Goal: Check status: Check status

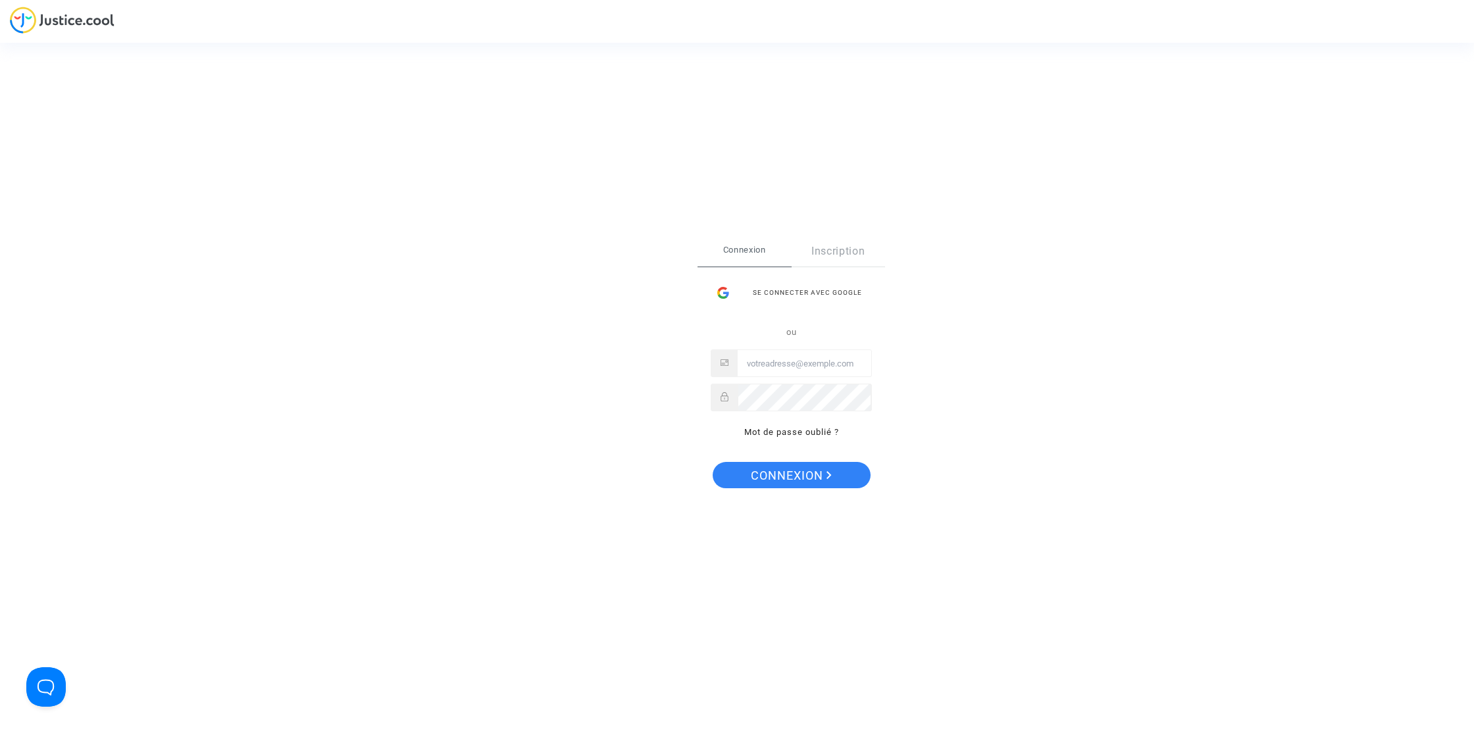
click at [854, 283] on div "Se connecter avec Google" at bounding box center [791, 293] width 161 height 26
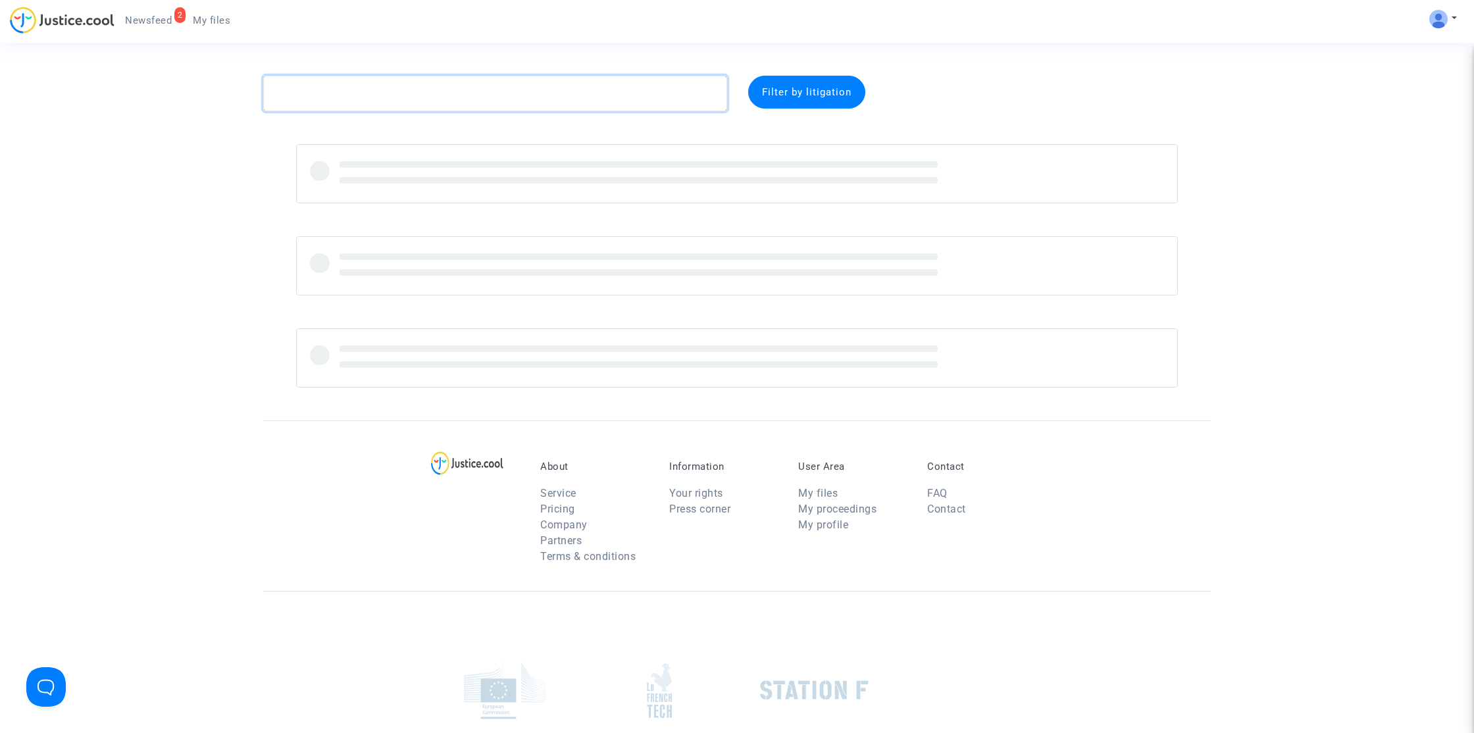
click at [447, 93] on textarea at bounding box center [495, 94] width 464 height 36
paste textarea "[PERSON_NAME]"
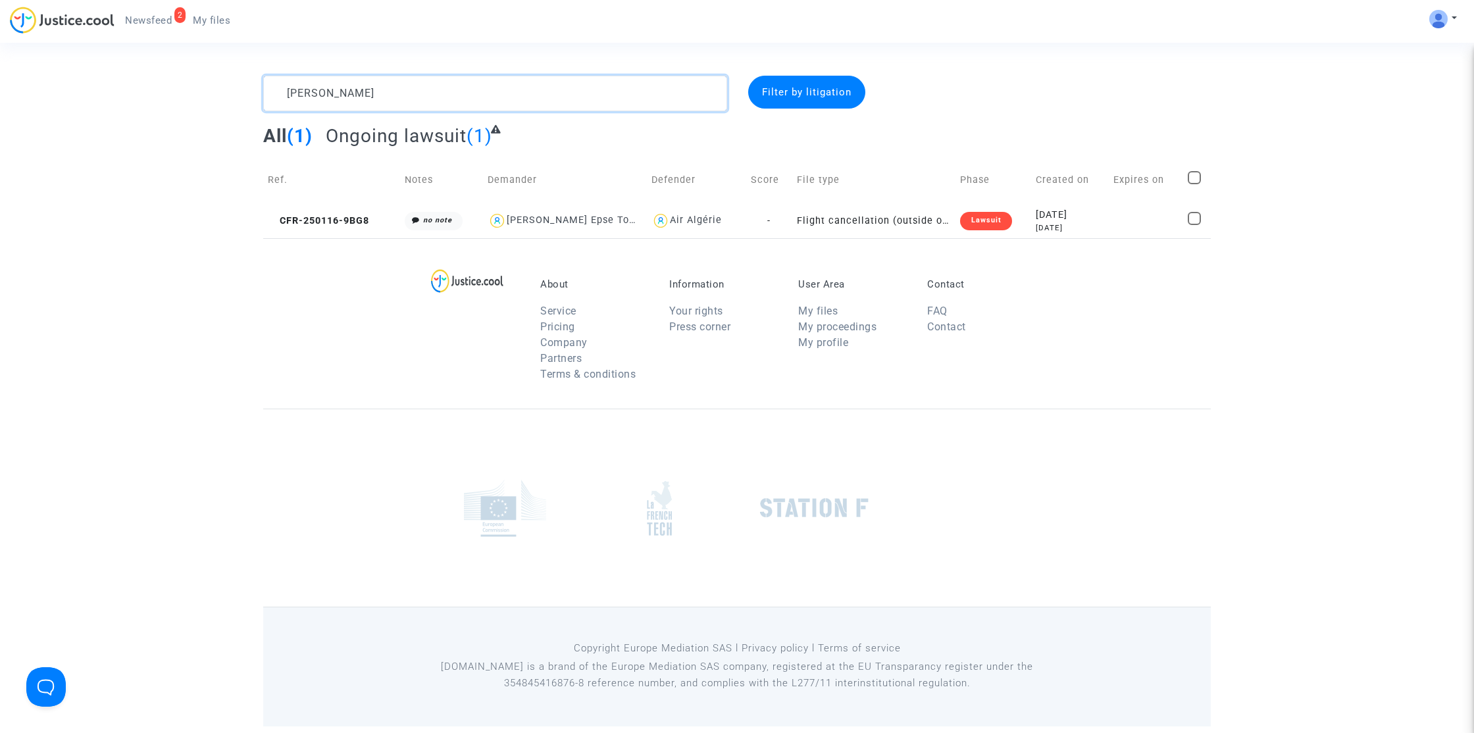
type textarea "[PERSON_NAME]"
type textarea "Ladjabi"
click at [361, 220] on span "CFR-250107-VN6P" at bounding box center [319, 220] width 102 height 11
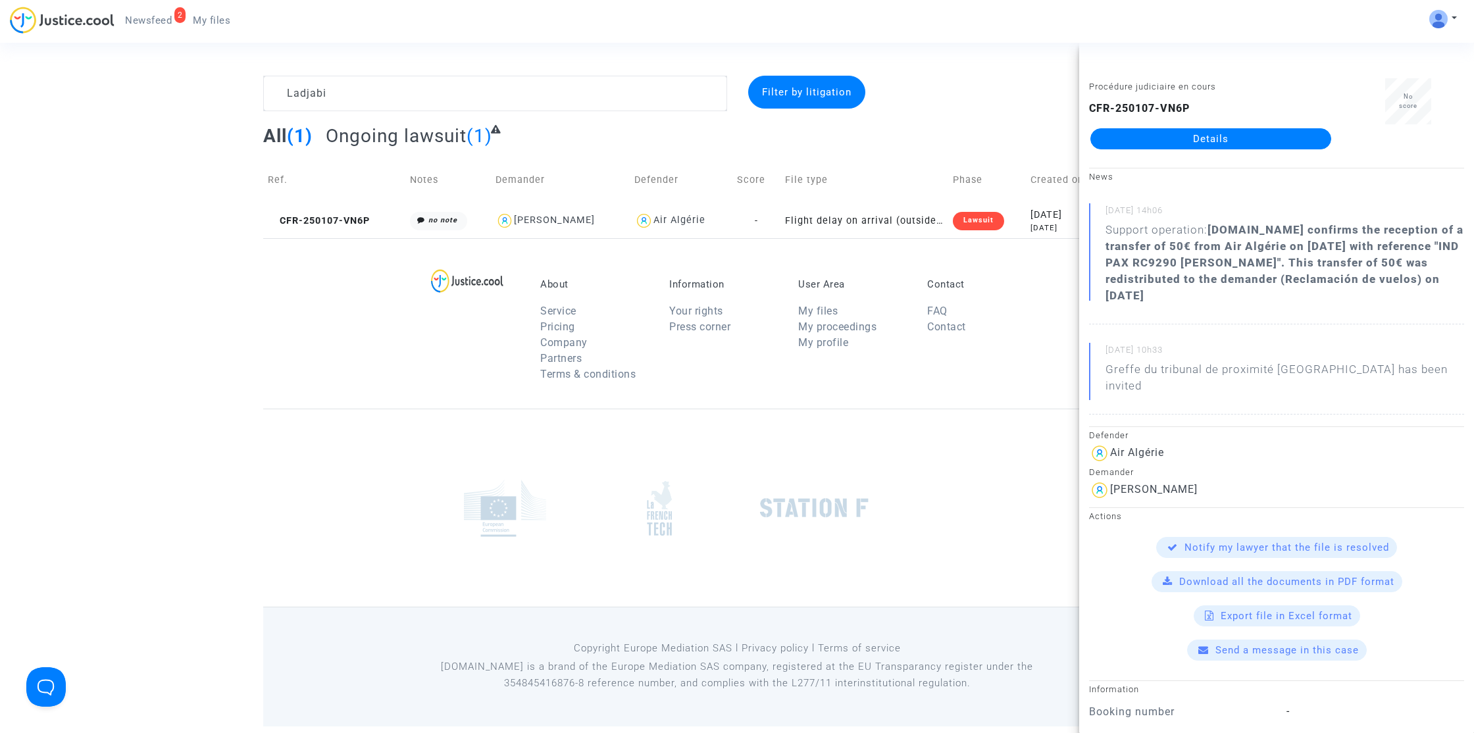
click at [1126, 142] on link "Details" at bounding box center [1210, 138] width 241 height 21
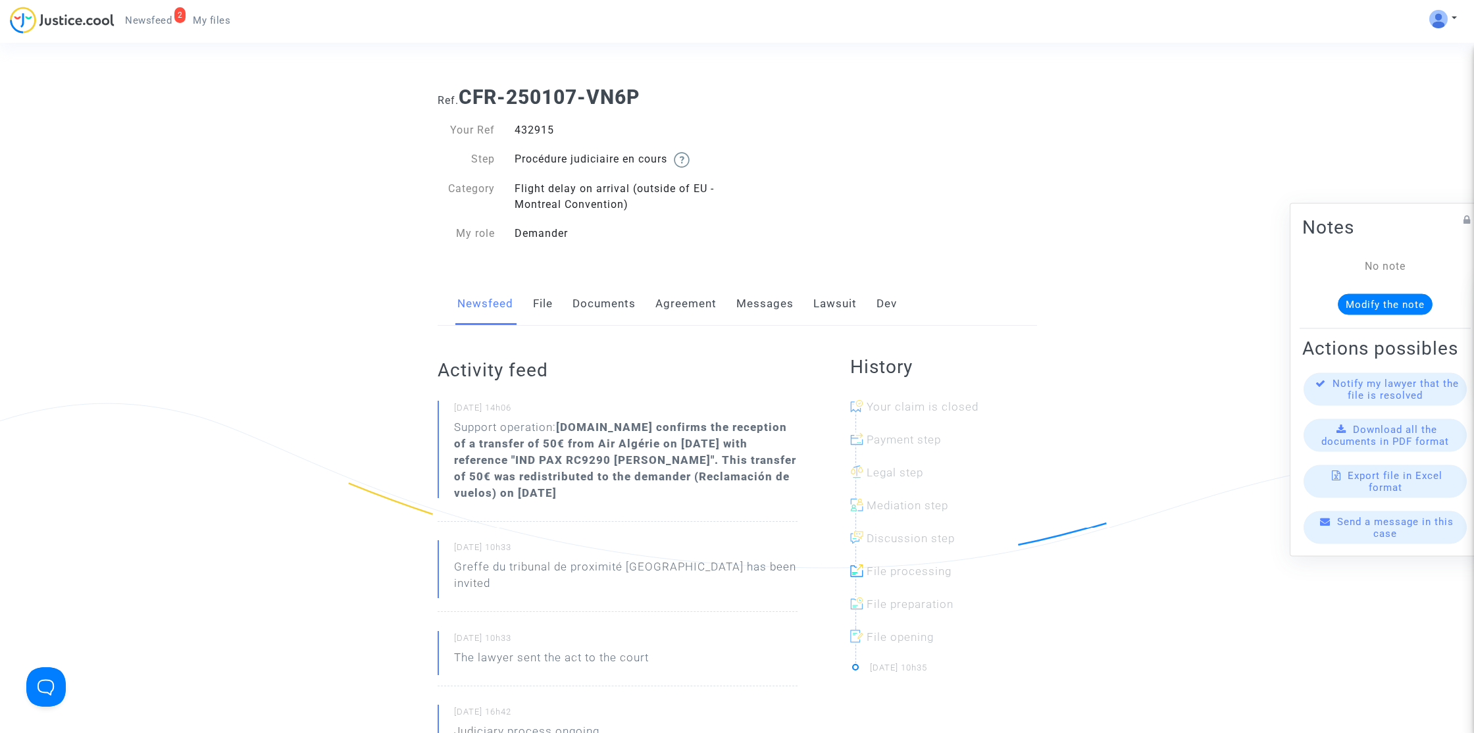
click at [854, 307] on link "Lawsuit" at bounding box center [834, 303] width 43 height 43
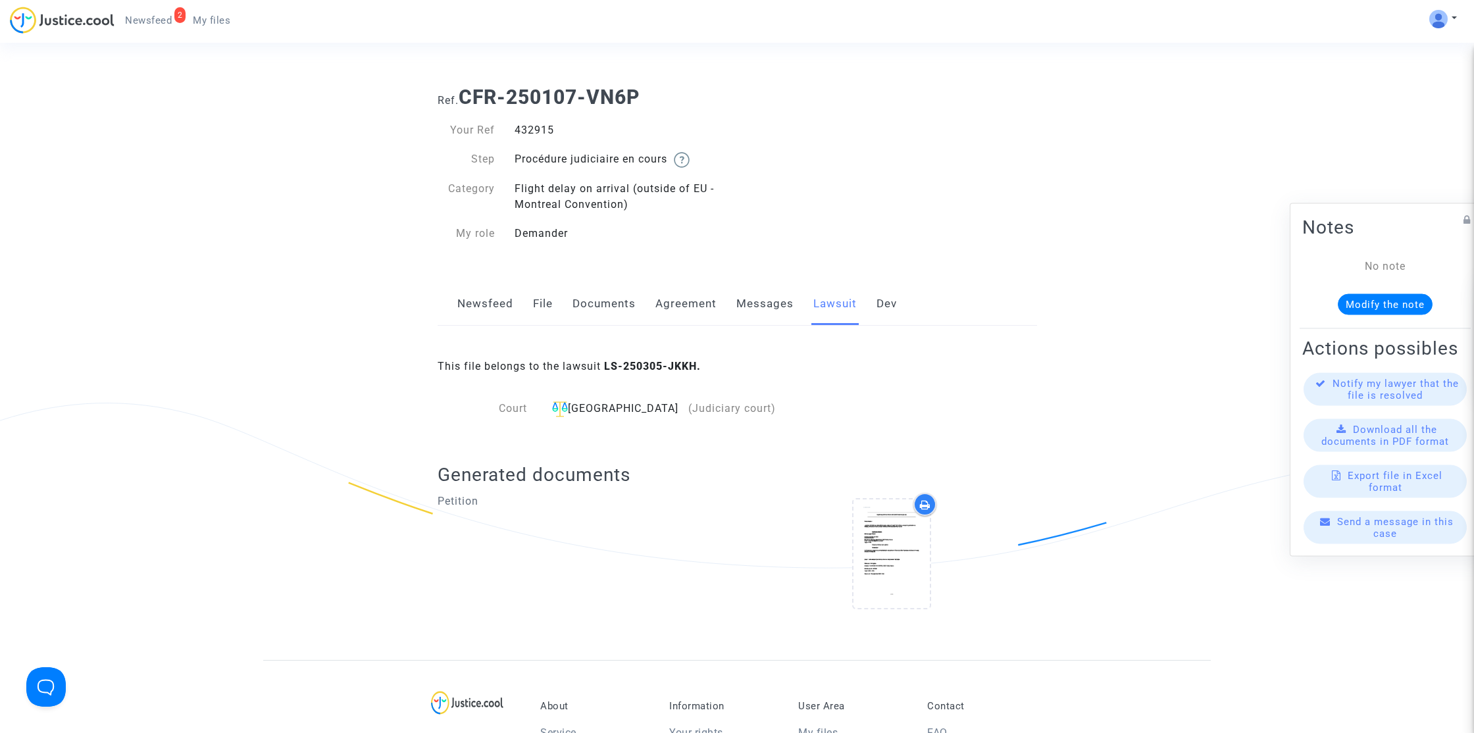
click at [787, 307] on link "Messages" at bounding box center [764, 303] width 57 height 43
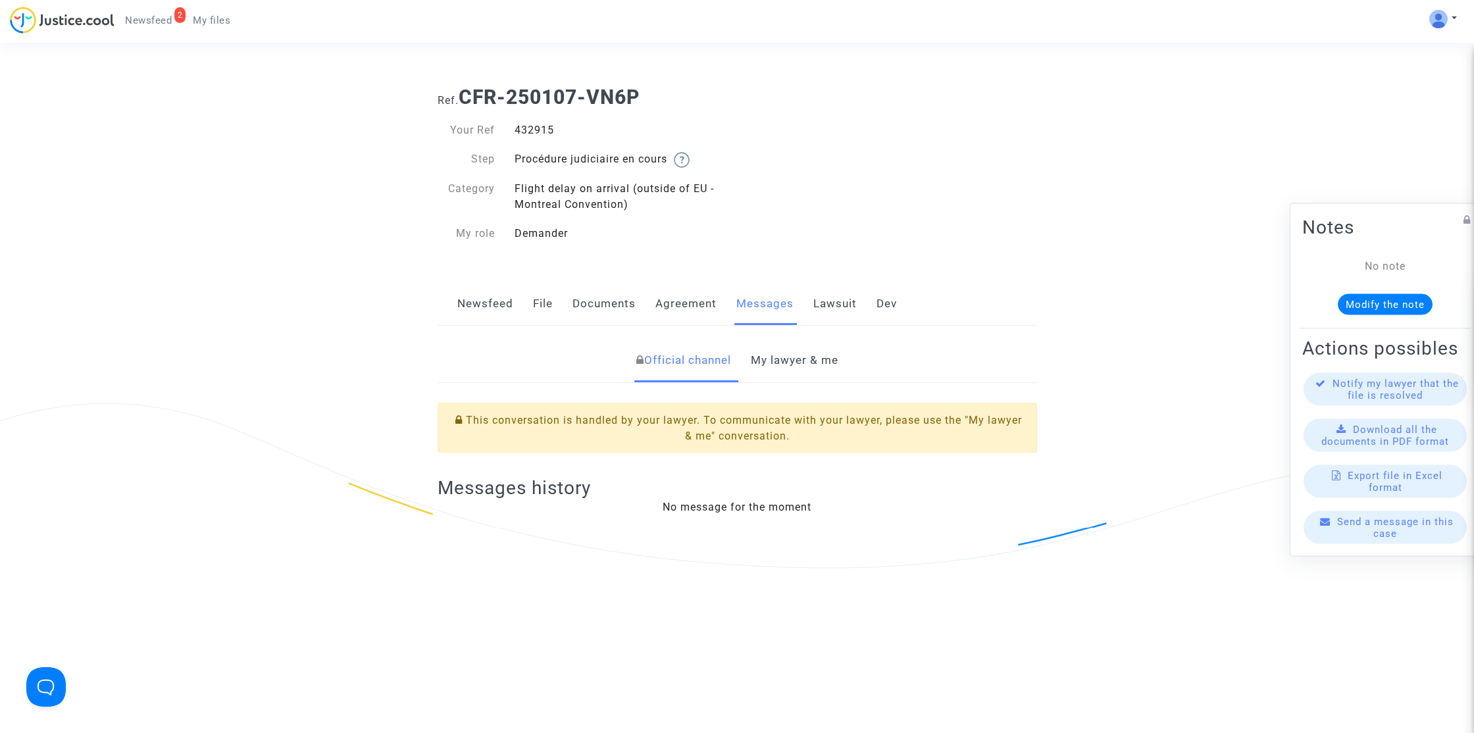
click at [804, 370] on link "My lawyer & me" at bounding box center [795, 360] width 88 height 43
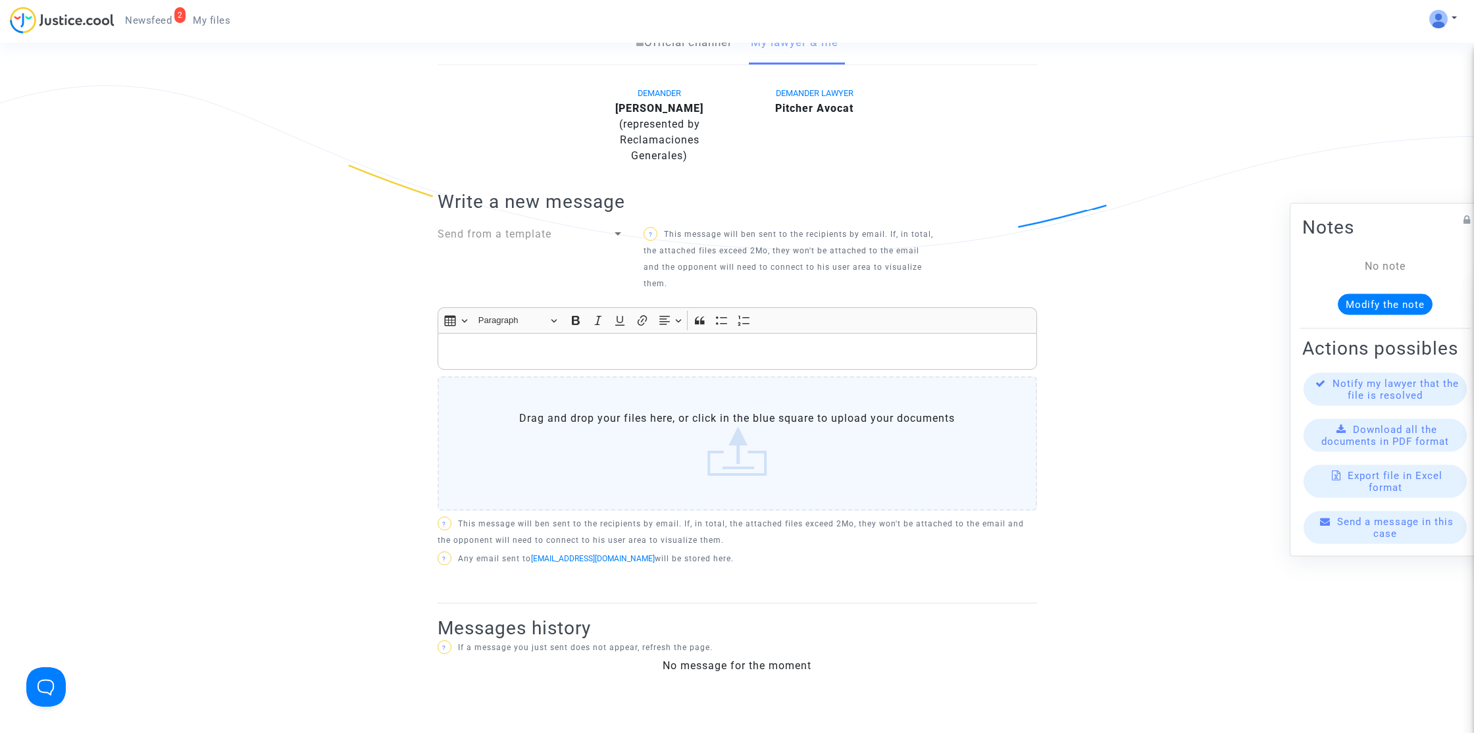
scroll to position [103, 0]
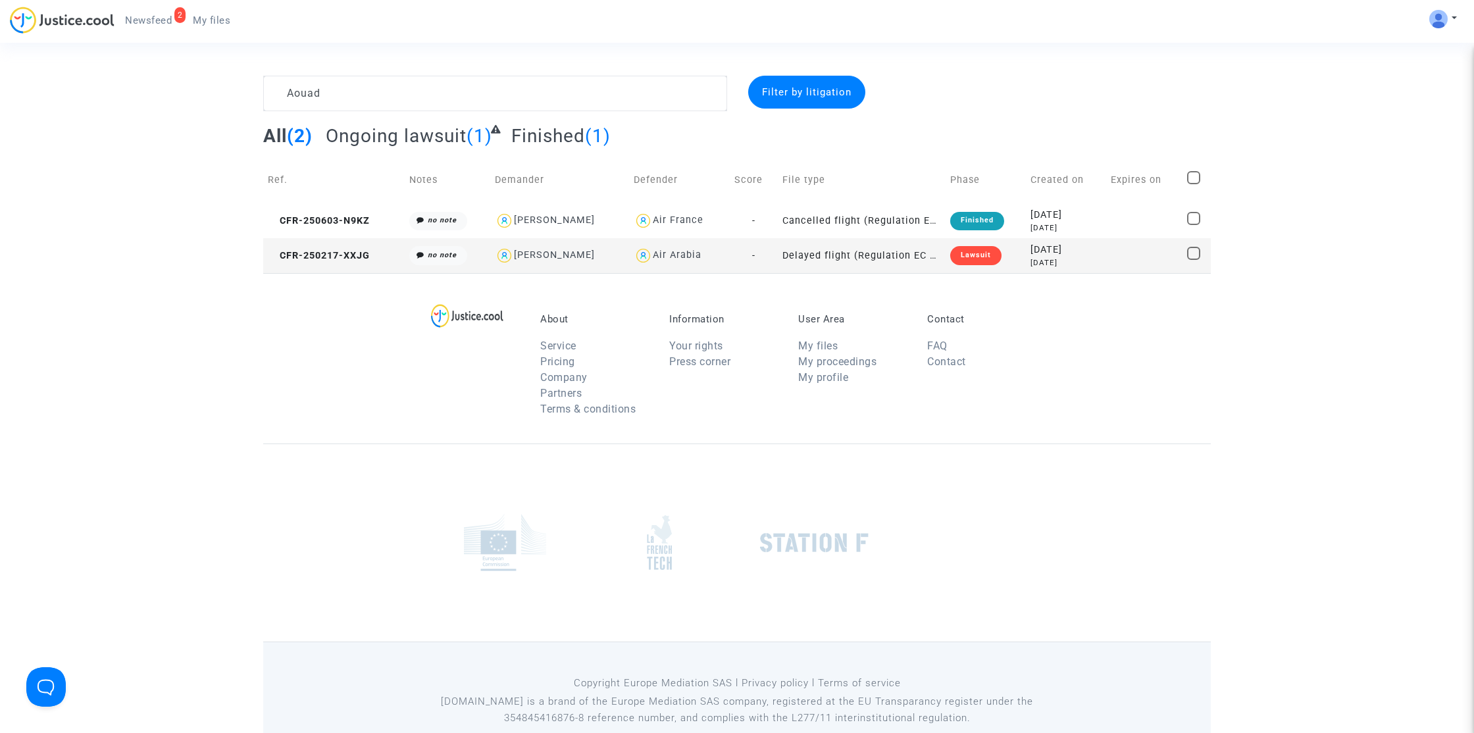
type textarea "Aouad"
click at [320, 221] on span "CFR-250603-N9KZ" at bounding box center [319, 220] width 102 height 11
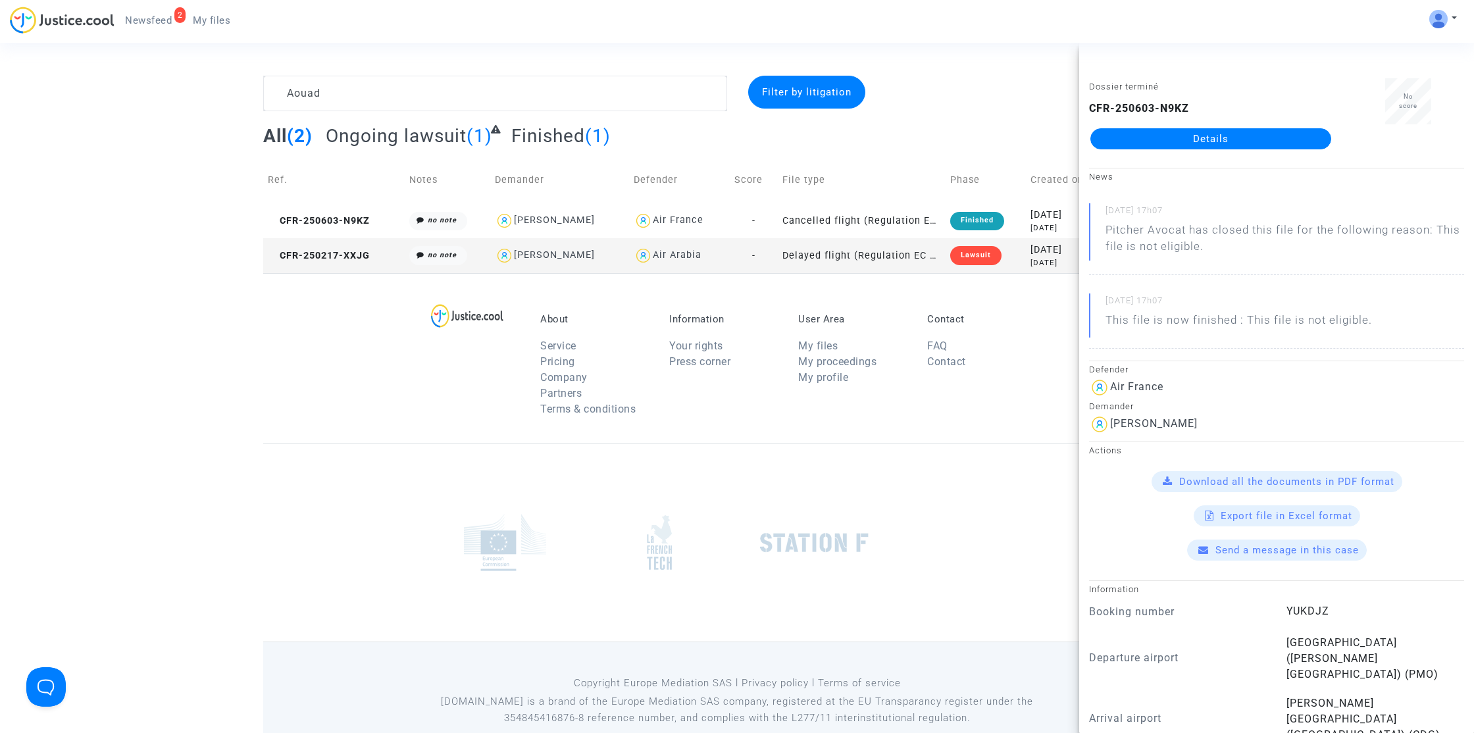
click at [1265, 142] on link "Details" at bounding box center [1210, 138] width 241 height 21
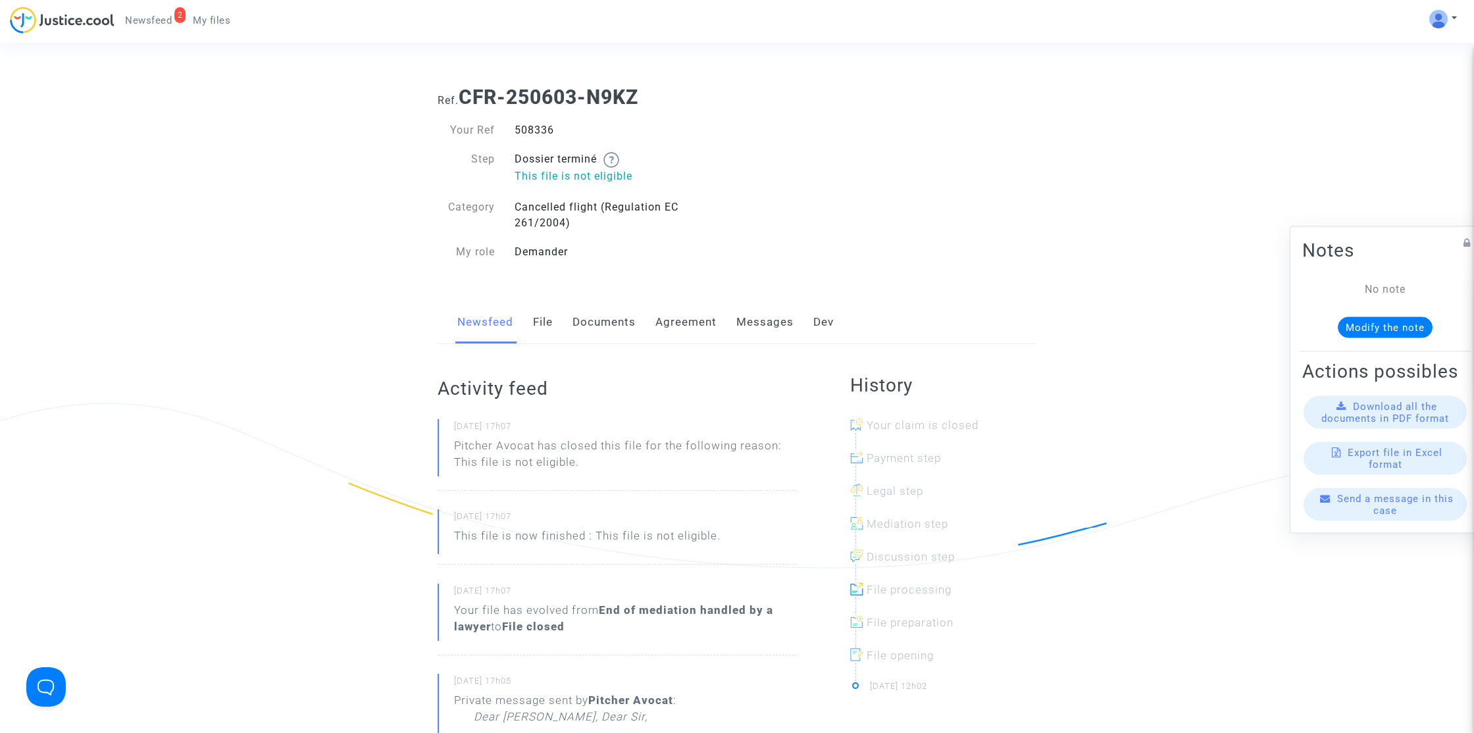
click at [756, 323] on link "Messages" at bounding box center [764, 322] width 57 height 43
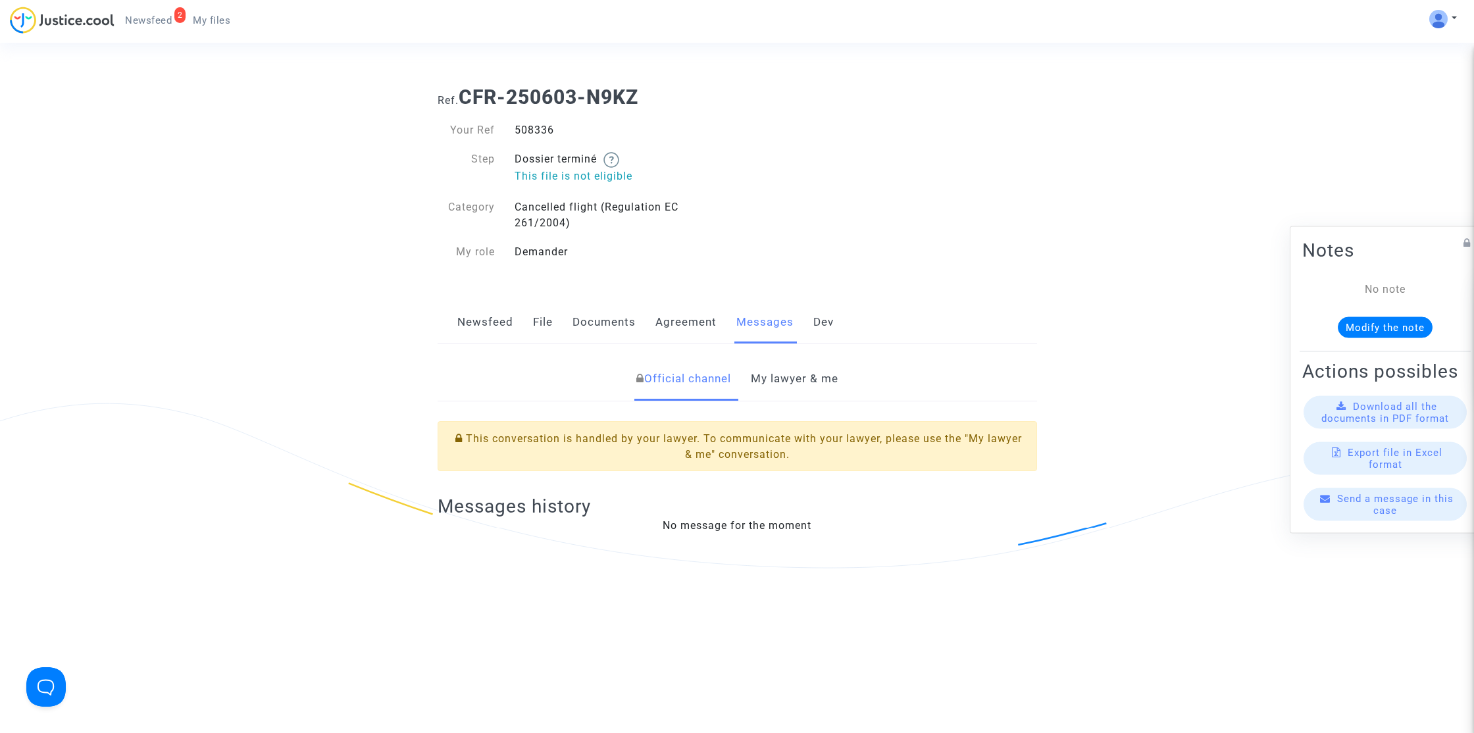
click at [781, 369] on link "My lawyer & me" at bounding box center [795, 378] width 88 height 43
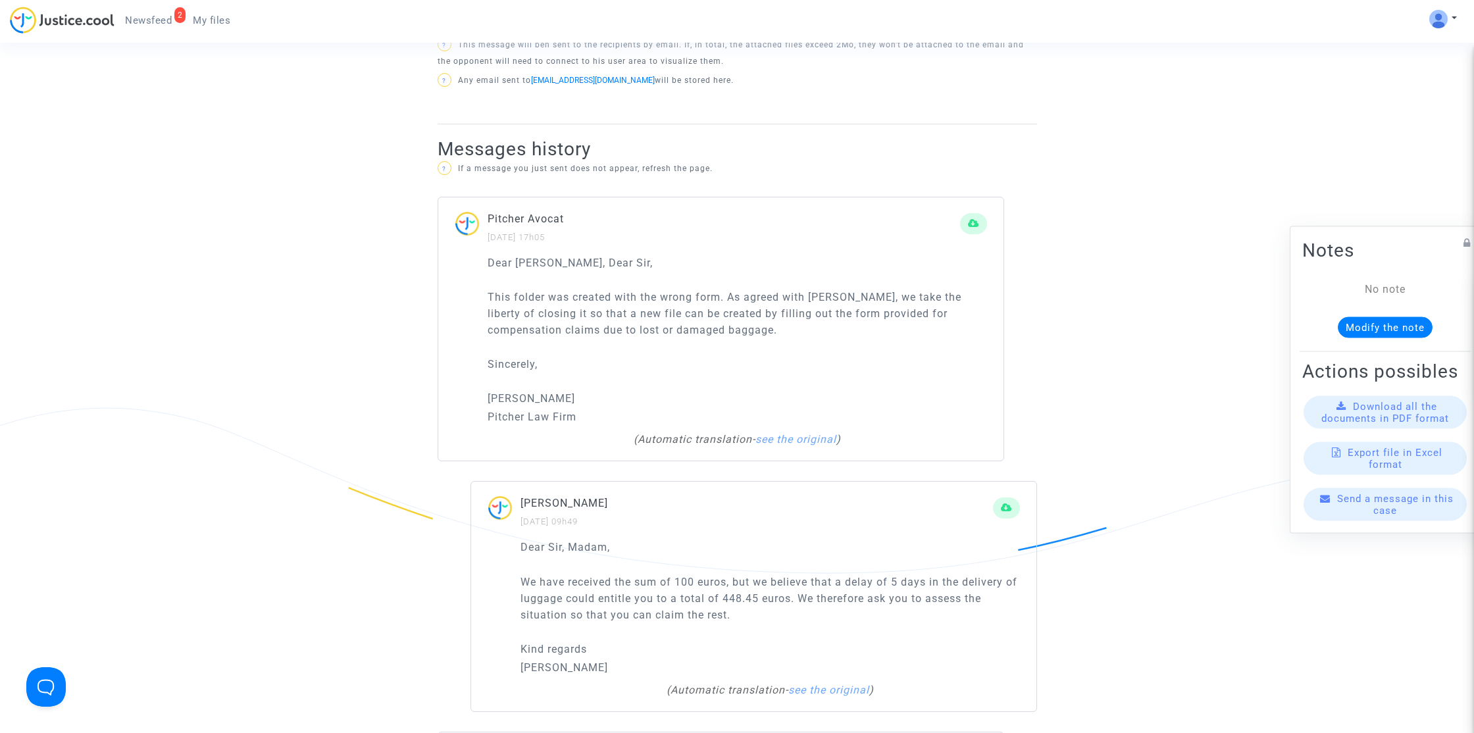
scroll to position [817, 0]
